Goal: Task Accomplishment & Management: Use online tool/utility

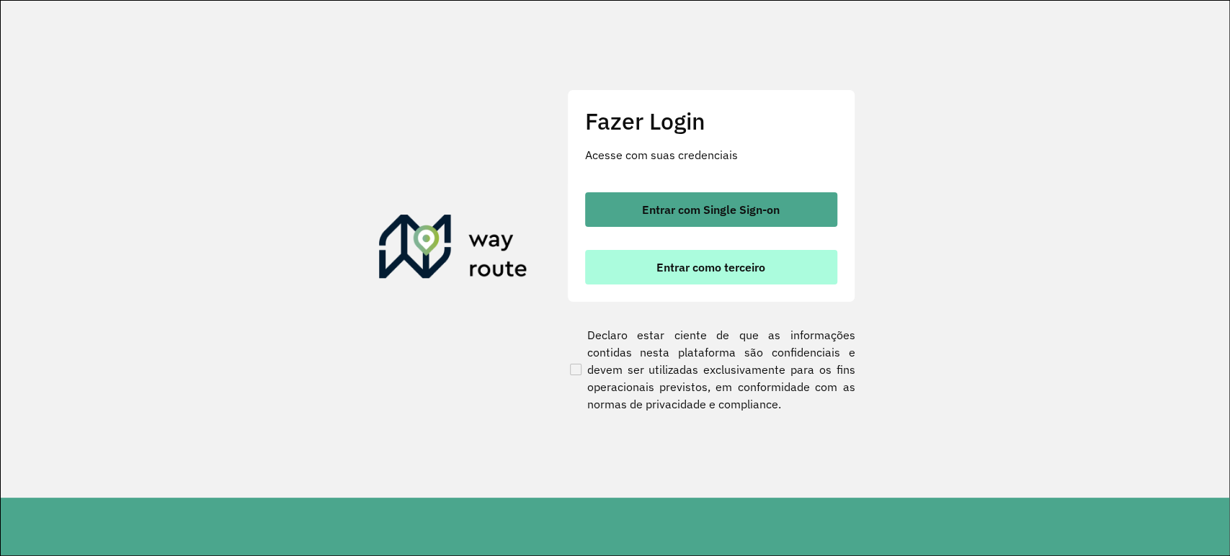
drag, startPoint x: 734, startPoint y: 287, endPoint x: 738, endPoint y: 276, distance: 11.6
click at [736, 280] on div "Fazer Login Acesse com suas credenciais Entrar com Single Sign-on Entrar como t…" at bounding box center [711, 195] width 288 height 213
click at [738, 276] on button "Entrar como terceiro" at bounding box center [711, 267] width 252 height 35
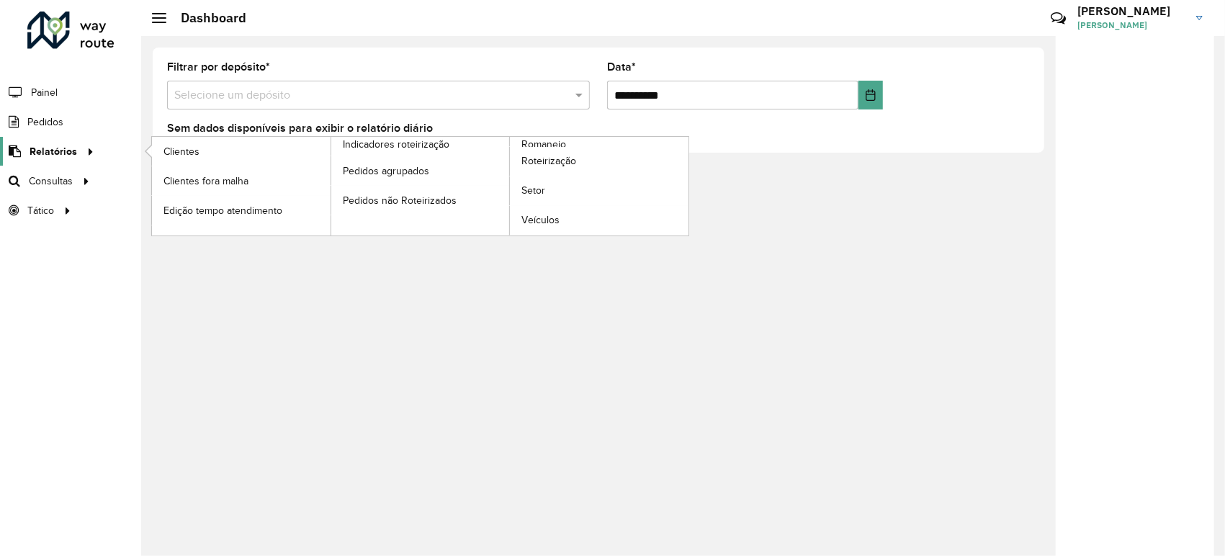
click at [64, 152] on span "Relatórios" at bounding box center [54, 151] width 48 height 15
click at [565, 156] on span "Roteirização" at bounding box center [551, 160] width 58 height 15
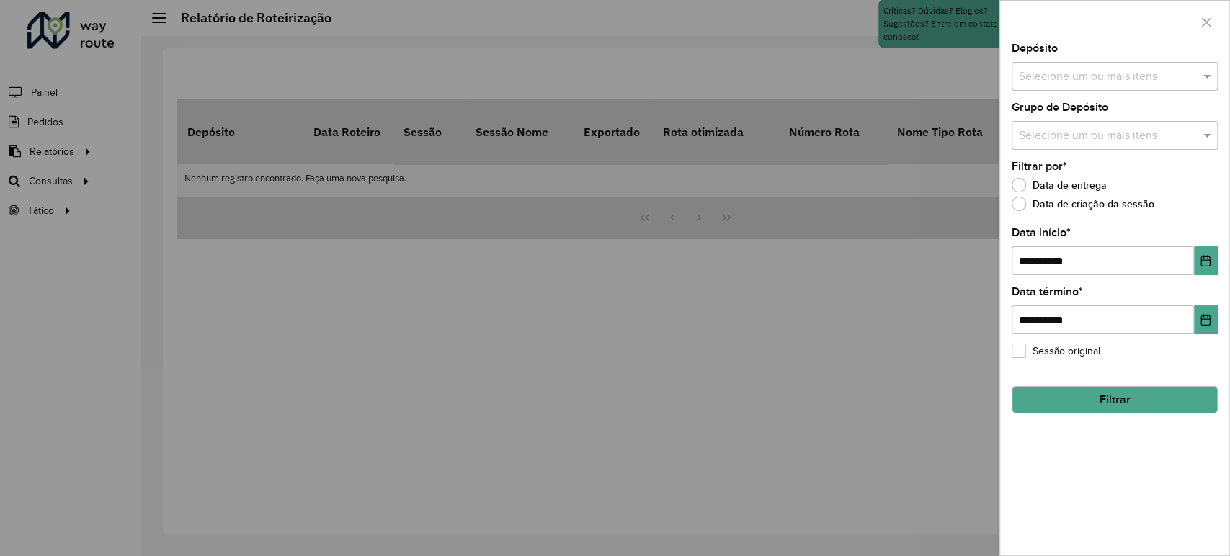
click at [1060, 72] on input "text" at bounding box center [1107, 76] width 184 height 17
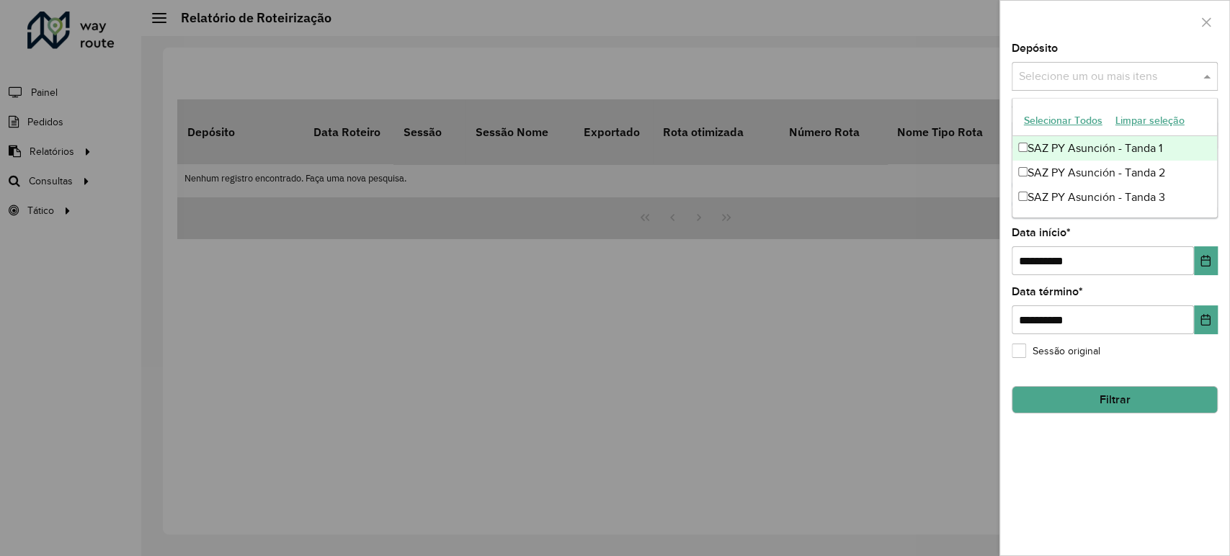
click at [1037, 148] on div "SAZ PY Asunción - Tanda 1" at bounding box center [1114, 148] width 205 height 24
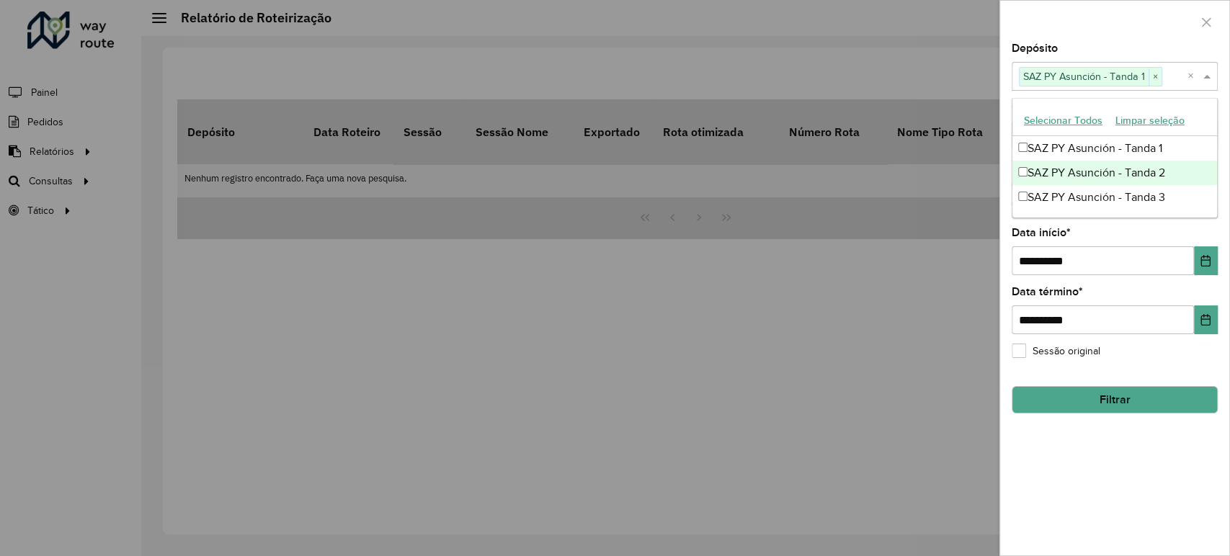
click at [1046, 180] on div "SAZ PY Asunción - Tanda 2" at bounding box center [1114, 173] width 205 height 24
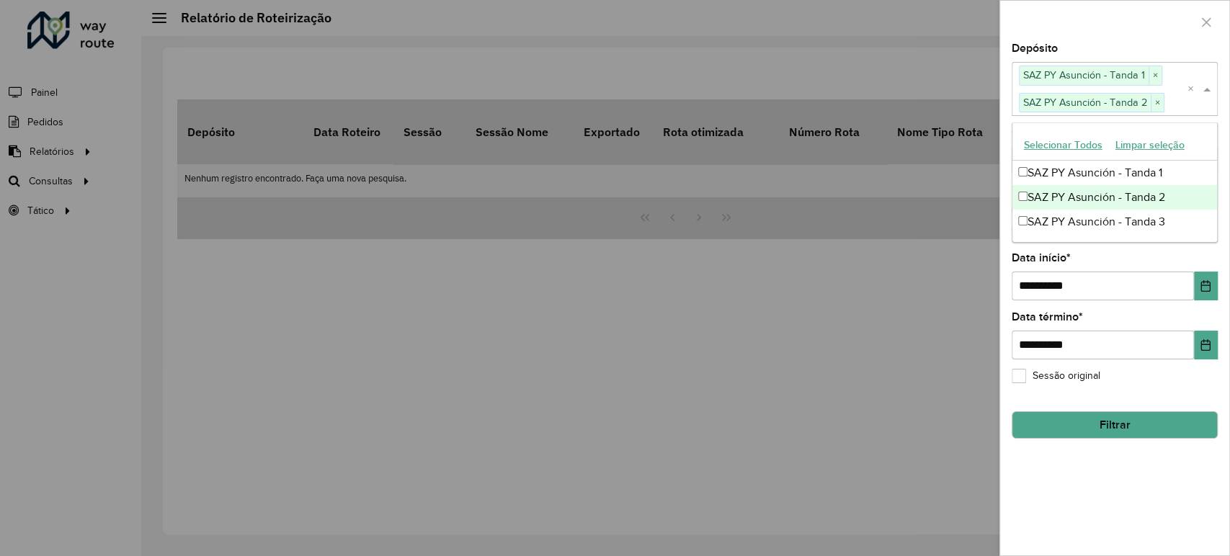
click at [1059, 200] on div "SAZ PY Asunción - Tanda 2" at bounding box center [1114, 197] width 205 height 24
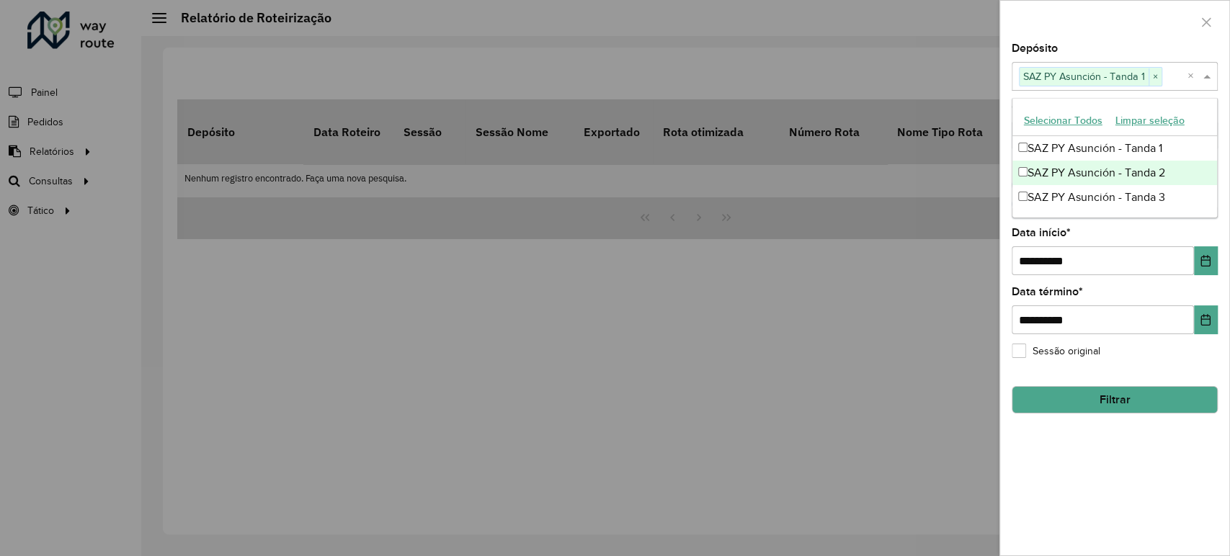
click at [1056, 172] on div "SAZ PY Asunción - Tanda 2" at bounding box center [1114, 173] width 205 height 24
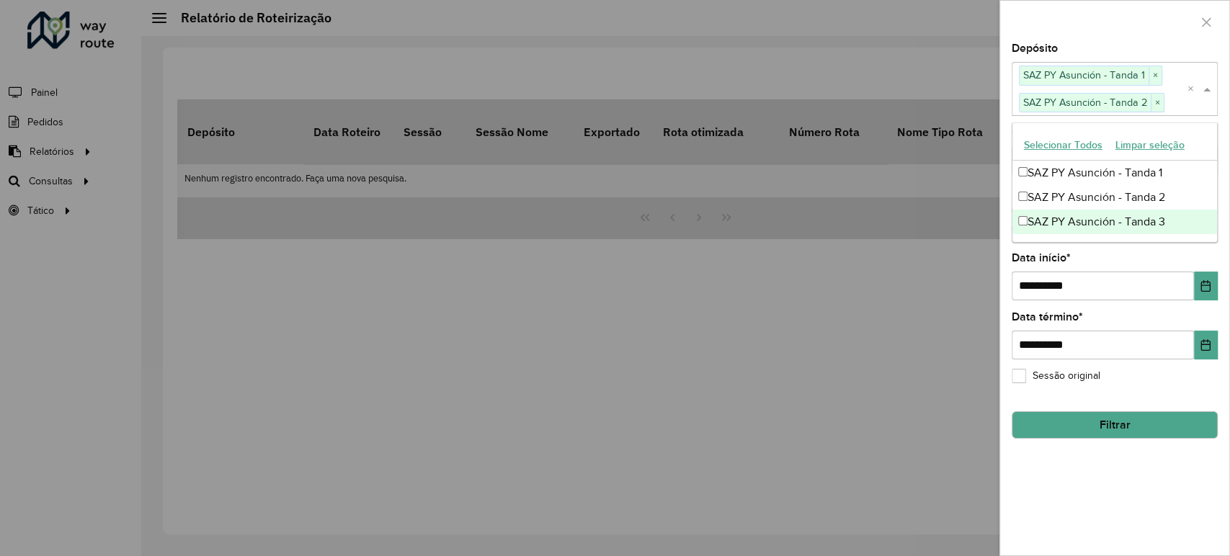
drag, startPoint x: 1055, startPoint y: 212, endPoint x: 1076, endPoint y: 143, distance: 71.6
click at [1055, 210] on div "SAZ PY Asunción - Tanda 3" at bounding box center [1114, 222] width 205 height 24
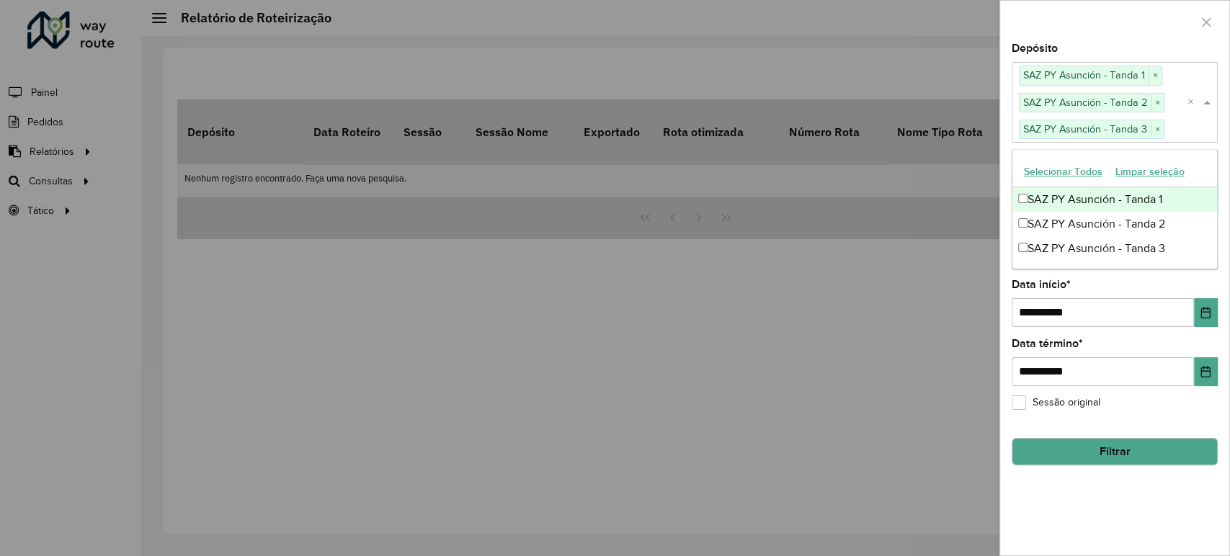
click at [1094, 35] on div at bounding box center [1114, 22] width 229 height 43
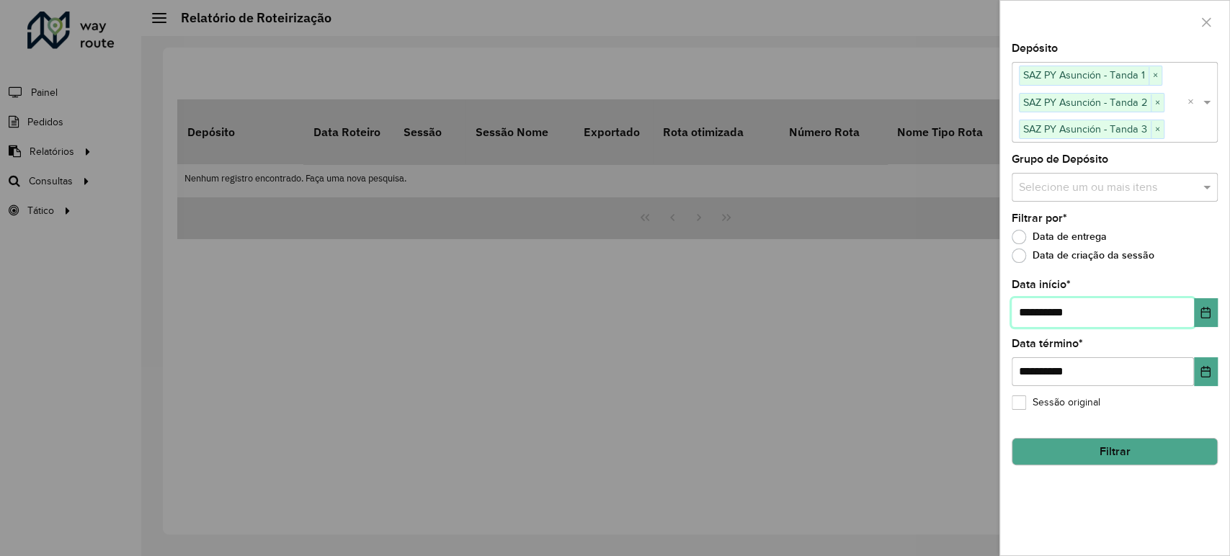
click at [1029, 306] on input "**********" at bounding box center [1102, 312] width 182 height 29
type input "**********"
click at [1125, 451] on button "Filtrar" at bounding box center [1114, 451] width 206 height 27
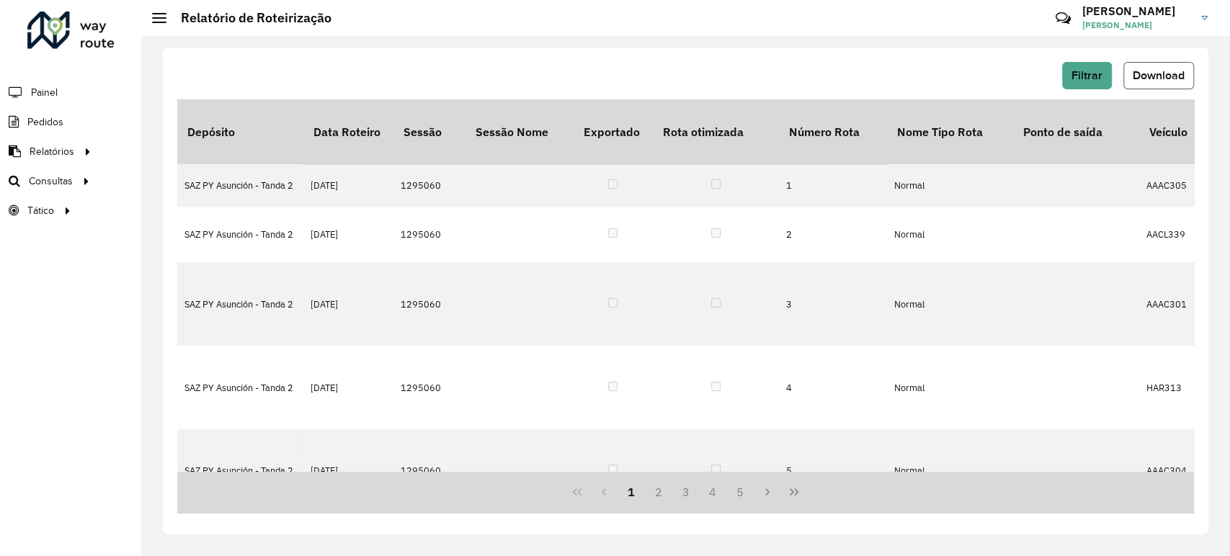
click at [1155, 69] on span "Download" at bounding box center [1158, 75] width 52 height 12
